Goal: Transaction & Acquisition: Purchase product/service

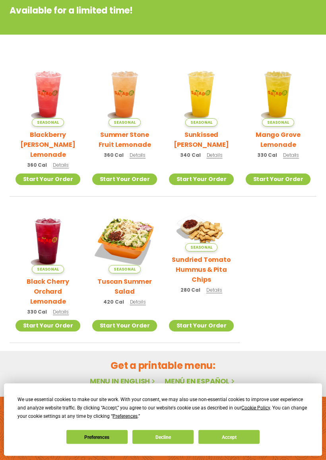
scroll to position [141, 0]
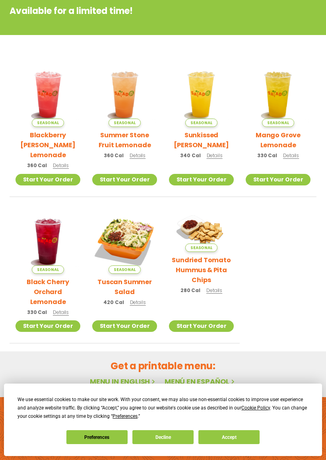
click at [127, 228] on img at bounding box center [124, 241] width 65 height 65
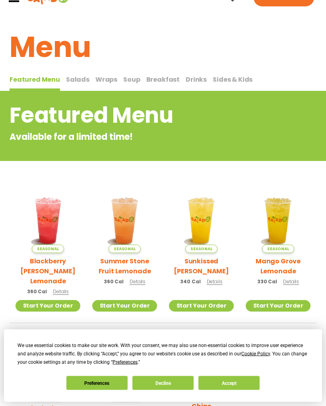
scroll to position [0, 0]
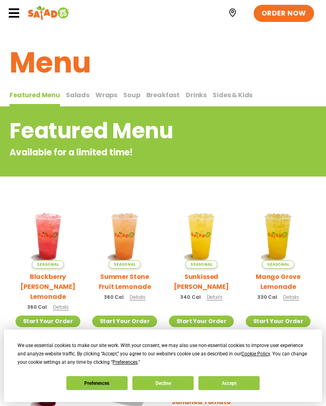
click at [80, 96] on span "Salads" at bounding box center [77, 94] width 23 height 9
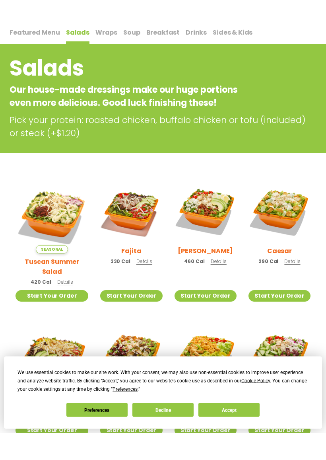
scroll to position [80, 0]
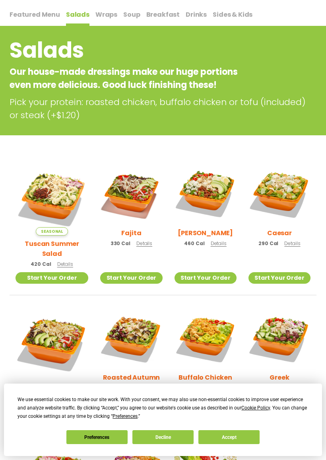
click at [205, 197] on img at bounding box center [206, 193] width 62 height 62
click at [129, 198] on img at bounding box center [131, 193] width 62 height 62
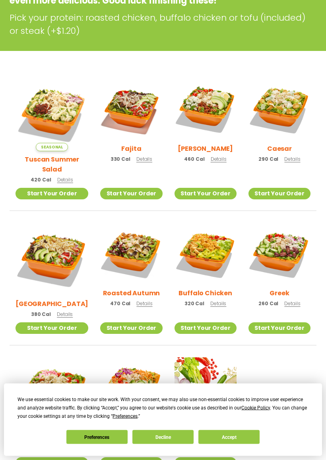
scroll to position [165, 0]
click at [129, 254] on img at bounding box center [131, 254] width 62 height 62
click at [31, 159] on h2 "Tuscan Summer Salad" at bounding box center [52, 164] width 73 height 20
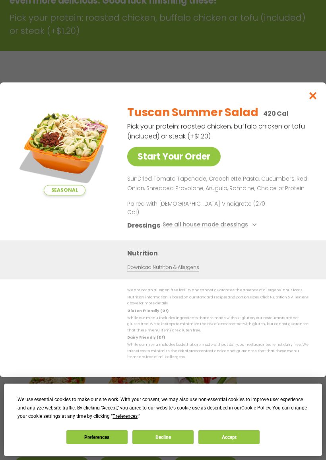
click at [53, 110] on img at bounding box center [64, 146] width 97 height 97
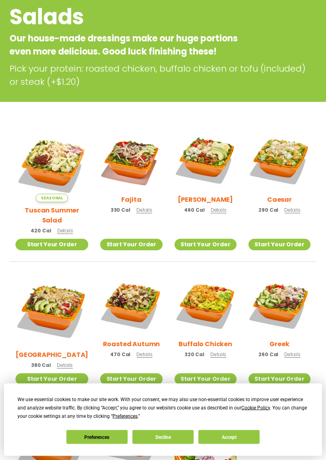
scroll to position [106, 0]
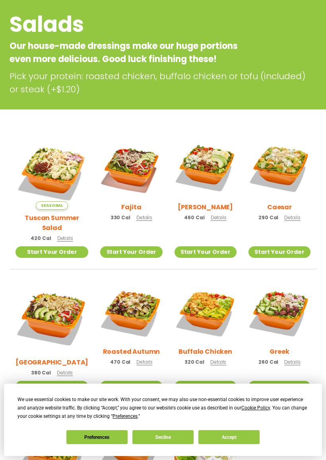
click at [49, 308] on img at bounding box center [52, 317] width 73 height 73
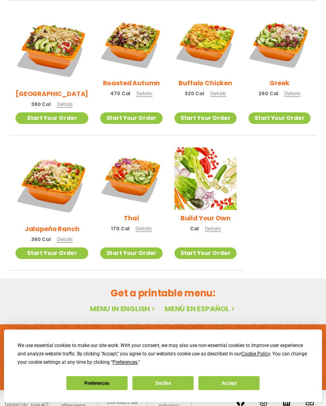
scroll to position [385, 0]
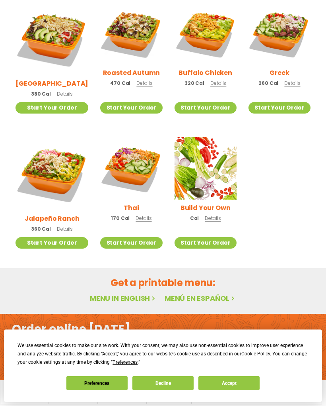
click at [229, 382] on button "Accept" at bounding box center [229, 383] width 61 height 14
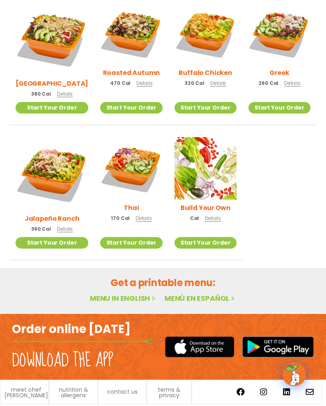
click at [93, 322] on h2 "Order online [DATE]" at bounding box center [71, 329] width 119 height 15
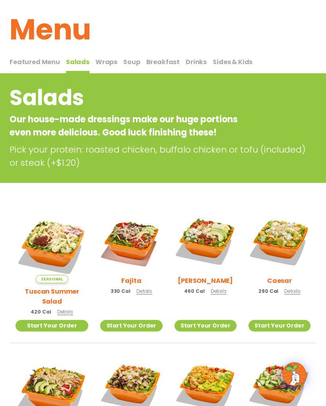
scroll to position [0, 0]
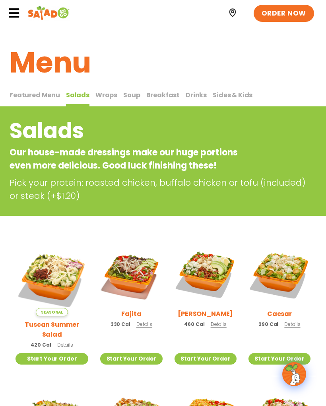
click at [292, 15] on span "ORDER NOW" at bounding box center [284, 14] width 45 height 10
